Goal: Communication & Community: Connect with others

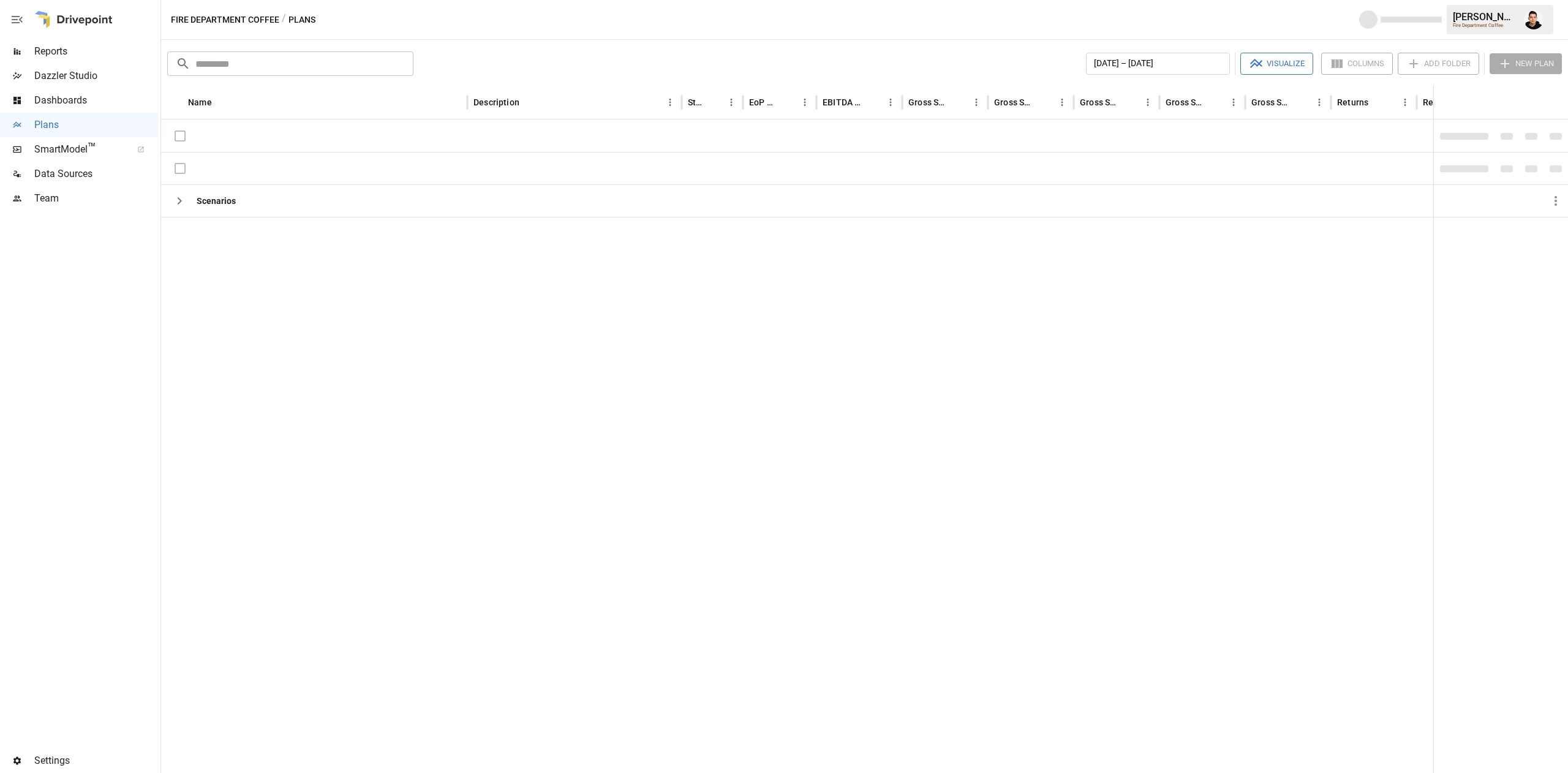
click at [45, 192] on span "Team" at bounding box center [96, 198] width 124 height 15
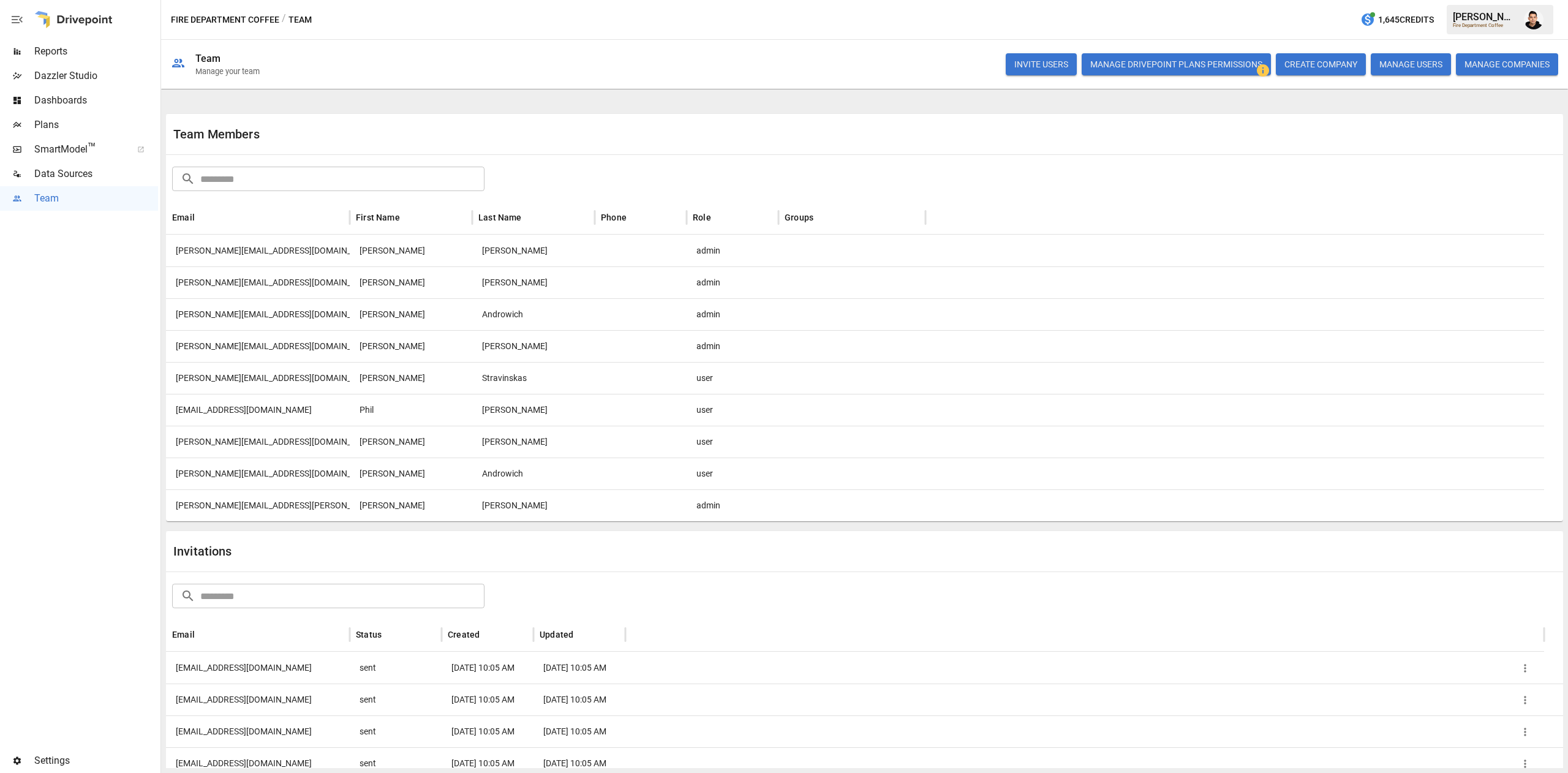
scroll to position [30, 0]
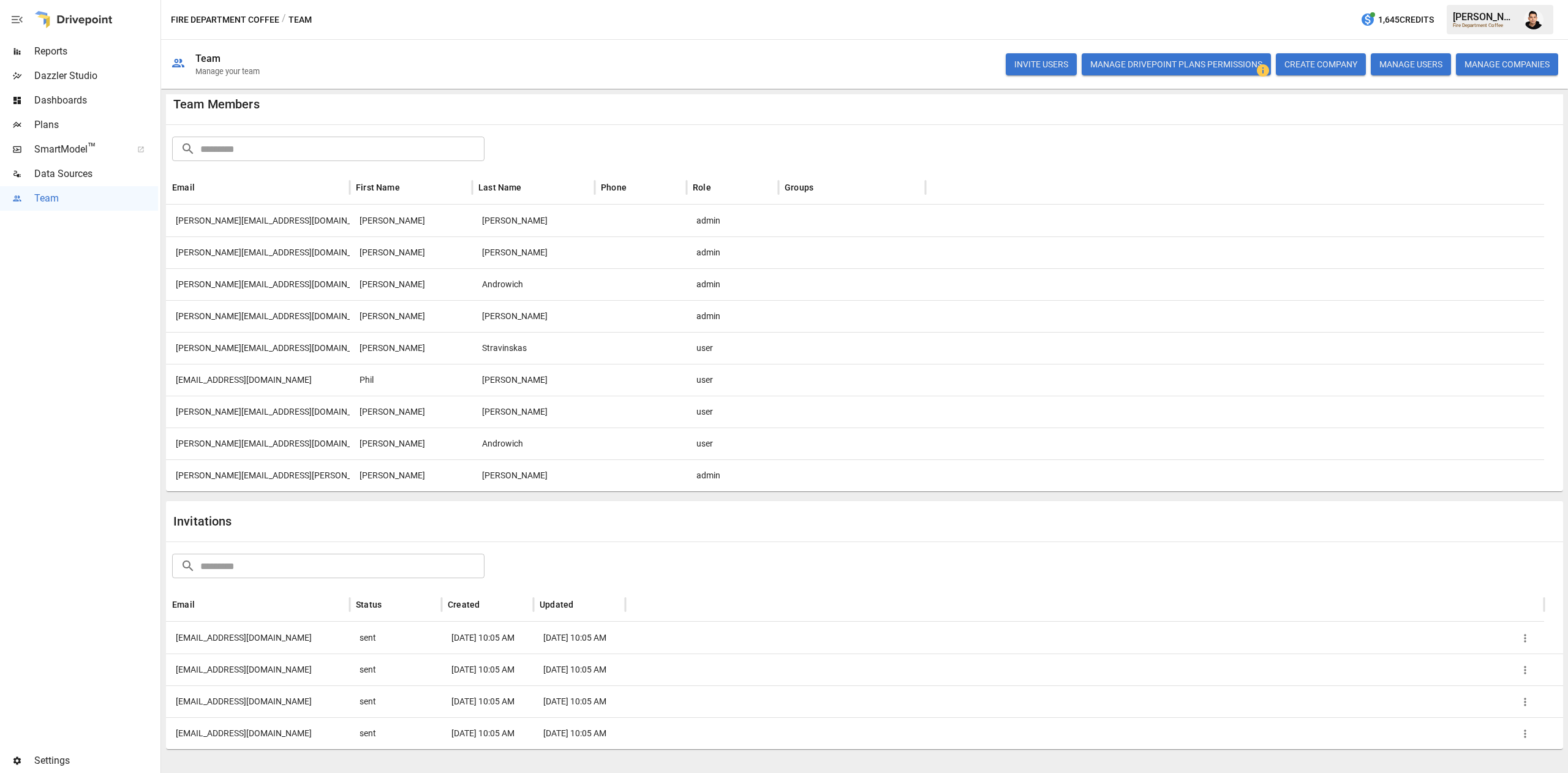
click at [1526, 633] on icon "button" at bounding box center [1525, 638] width 12 height 12
click at [1522, 642] on li "Re-send Invitation" at bounding box center [1506, 646] width 95 height 25
click at [1519, 676] on icon "button" at bounding box center [1525, 670] width 12 height 12
click at [1477, 682] on li "Re-send Invitation" at bounding box center [1506, 678] width 95 height 25
click at [1527, 696] on icon "button" at bounding box center [1525, 702] width 12 height 12
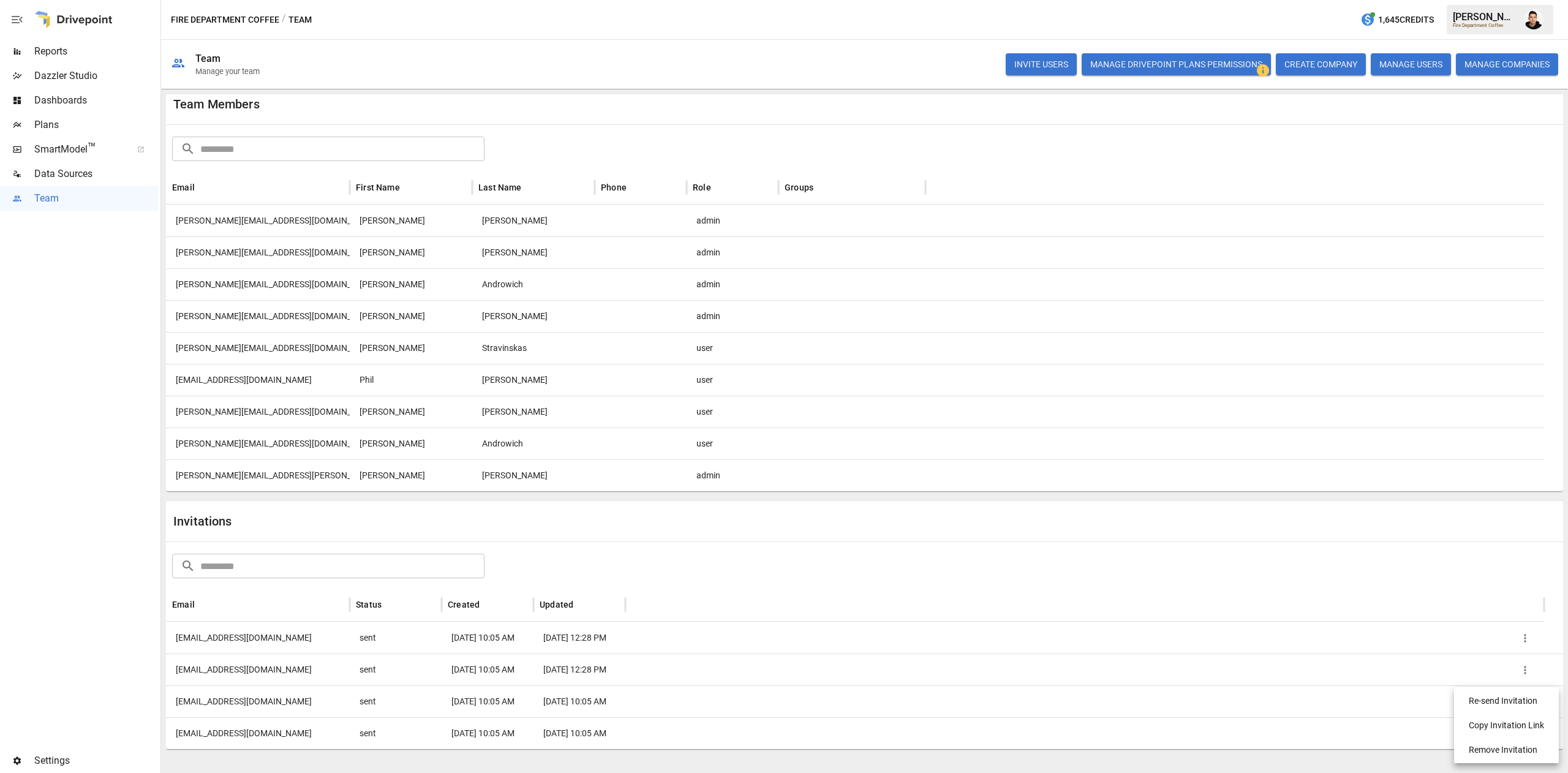
click at [1476, 698] on li "Re-send Invitation" at bounding box center [1506, 701] width 95 height 25
click at [1532, 734] on button "button" at bounding box center [1525, 734] width 18 height 18
click at [1500, 703] on li "Re-send Invitation" at bounding box center [1506, 701] width 95 height 25
click at [1519, 644] on button "button" at bounding box center [1525, 638] width 18 height 18
click at [1517, 666] on li "Copy Invitation Link" at bounding box center [1506, 667] width 95 height 25
